Goal: Obtain resource: Download file/media

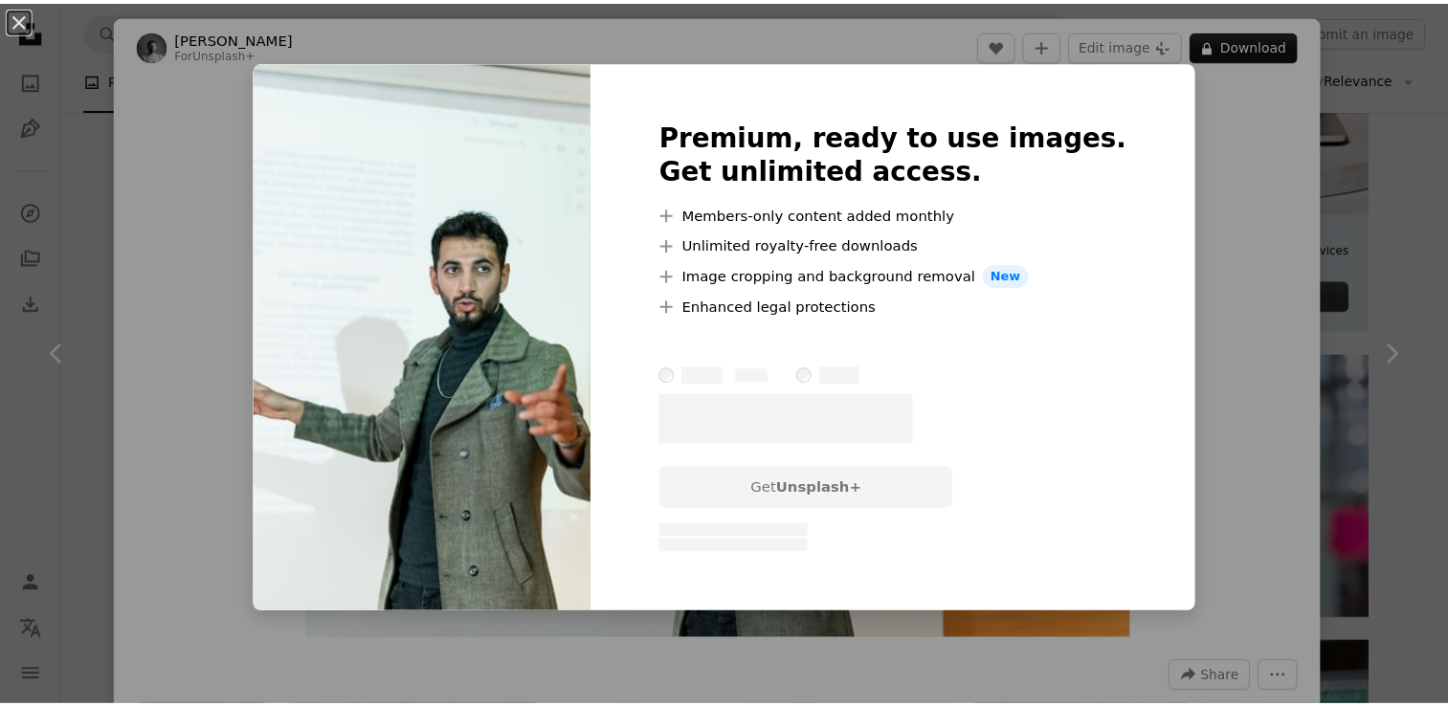
scroll to position [11, 0]
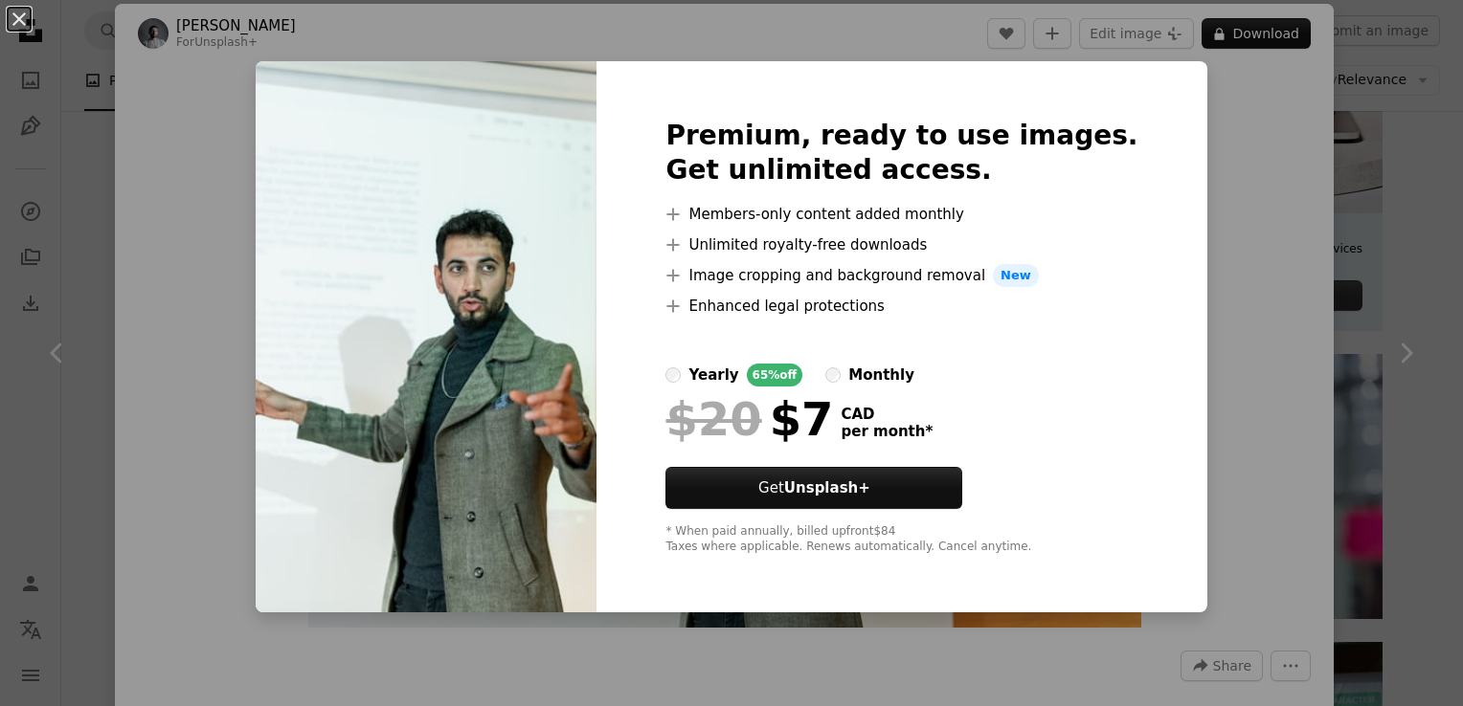
click at [1210, 220] on div "An X shape Premium, ready to use images. Get unlimited access. A plus sign Memb…" at bounding box center [731, 353] width 1463 height 706
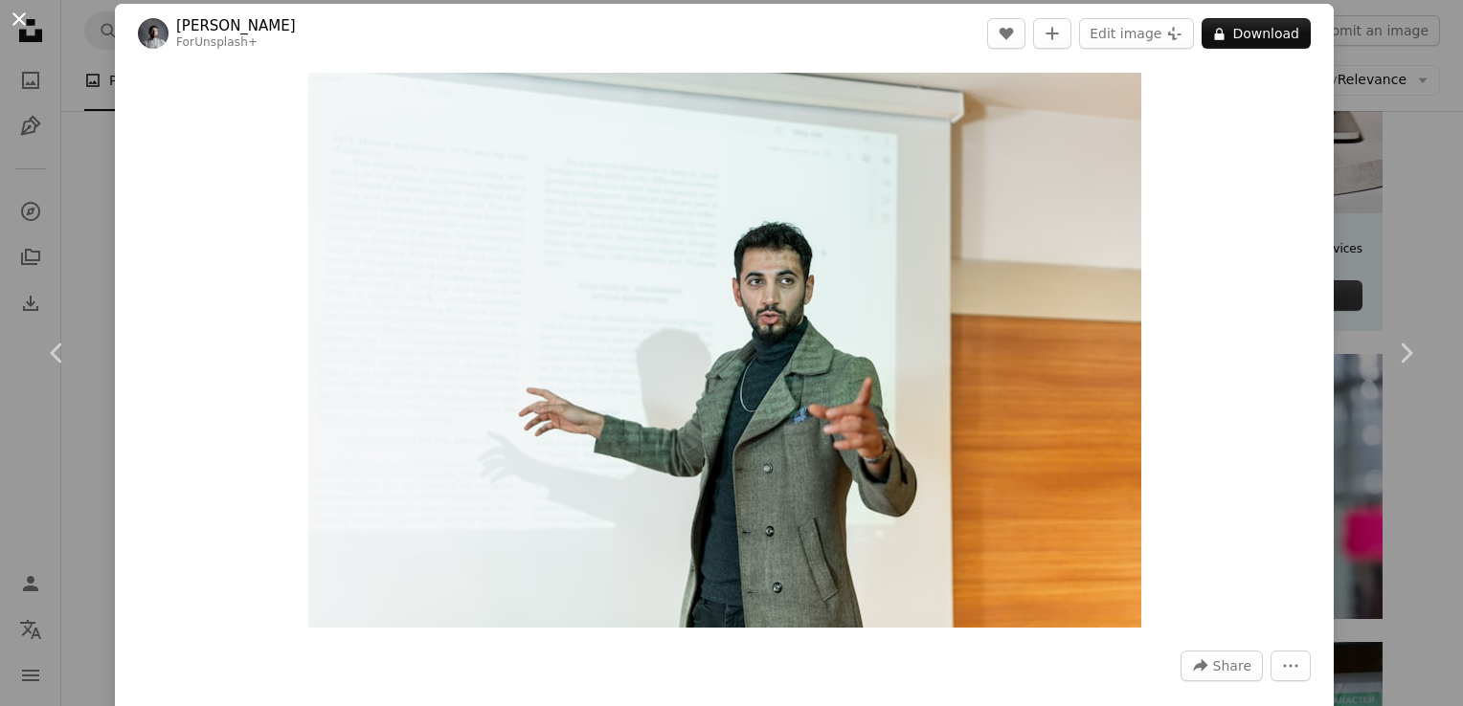
click at [16, 21] on button "An X shape" at bounding box center [19, 19] width 23 height 23
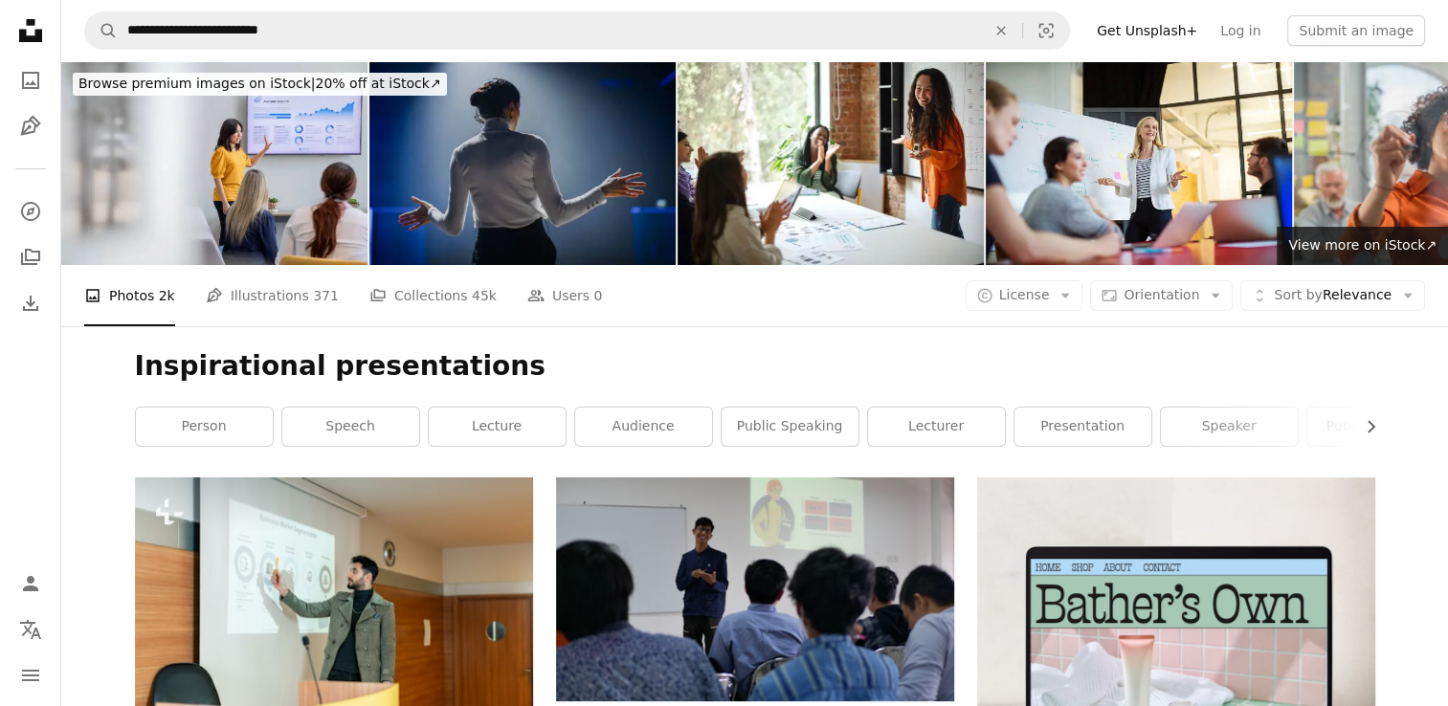
click at [622, 128] on img at bounding box center [522, 163] width 306 height 204
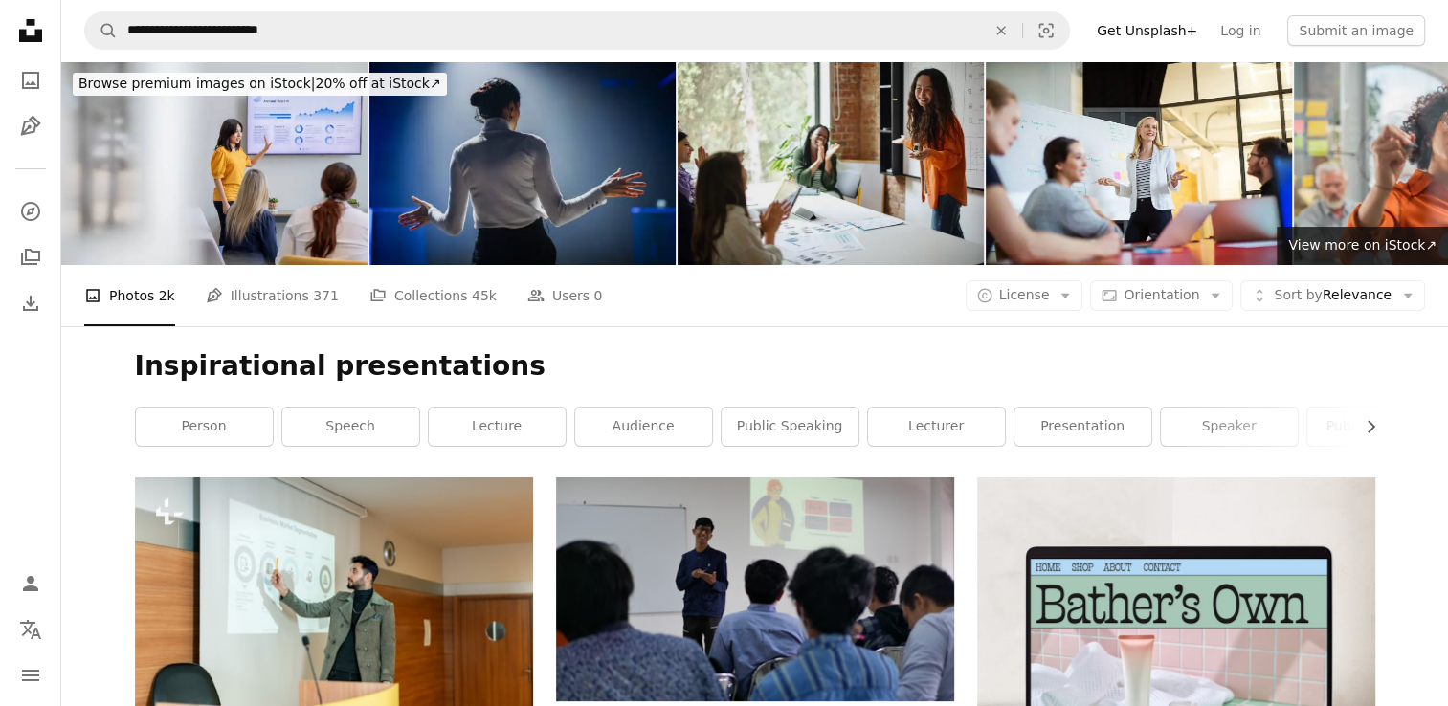
click at [839, 175] on img at bounding box center [831, 163] width 306 height 204
